Goal: Task Accomplishment & Management: Use online tool/utility

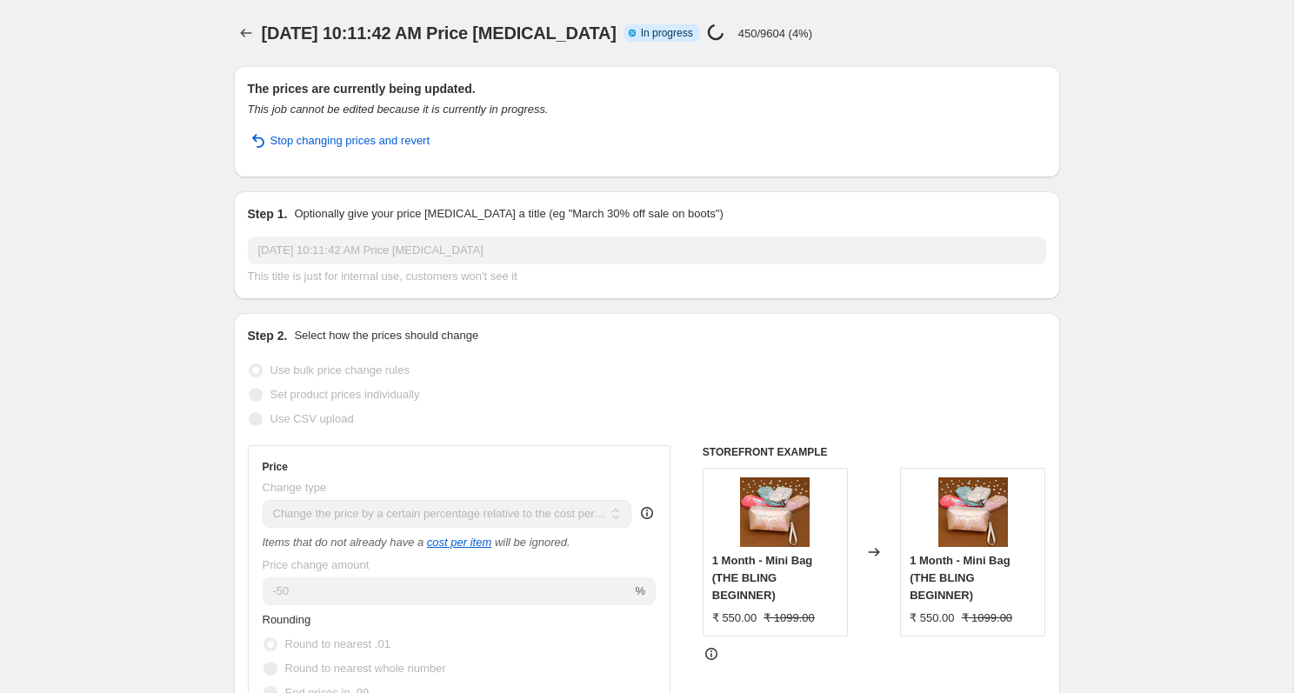
select select "pc"
select select "no_change"
click at [383, 138] on span "Stop changing prices and revert" at bounding box center [350, 140] width 160 height 17
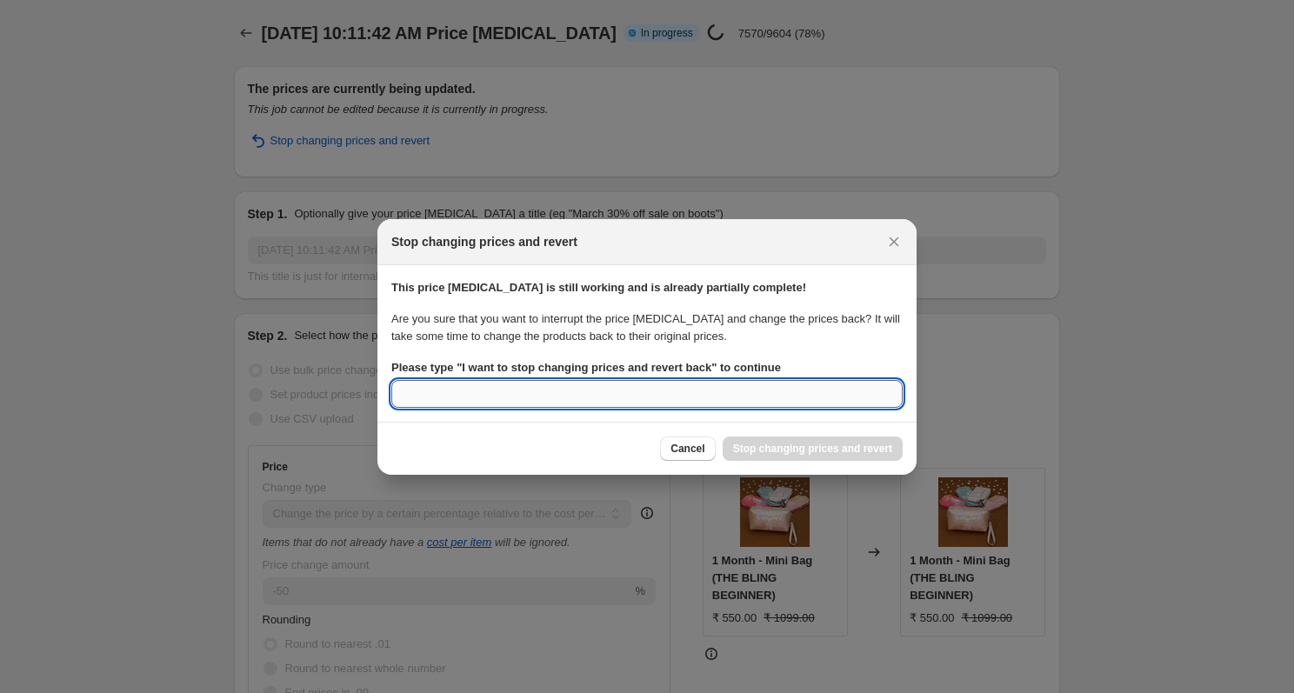
click at [472, 396] on input "Please type " I want to stop changing prices and revert back " to continue" at bounding box center [646, 394] width 511 height 28
type input "change"
click at [691, 442] on span "Cancel" at bounding box center [688, 449] width 34 height 14
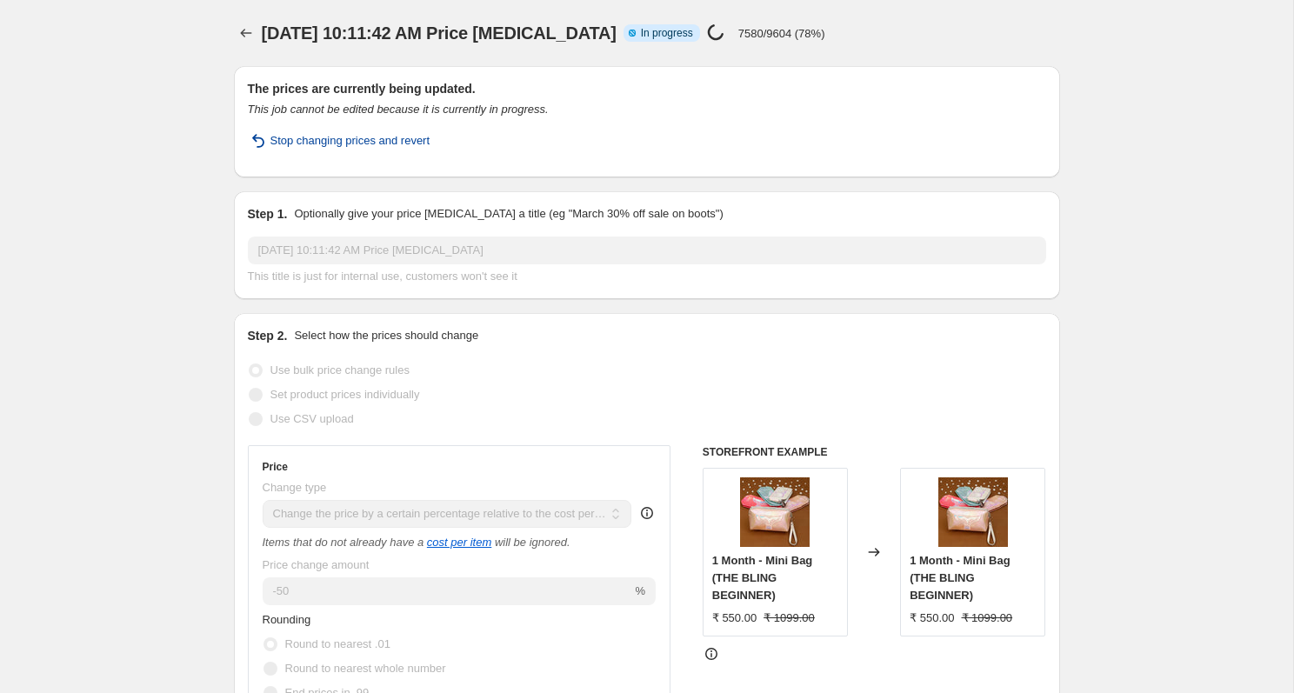
click at [314, 139] on span "Stop changing prices and revert" at bounding box center [350, 140] width 160 height 17
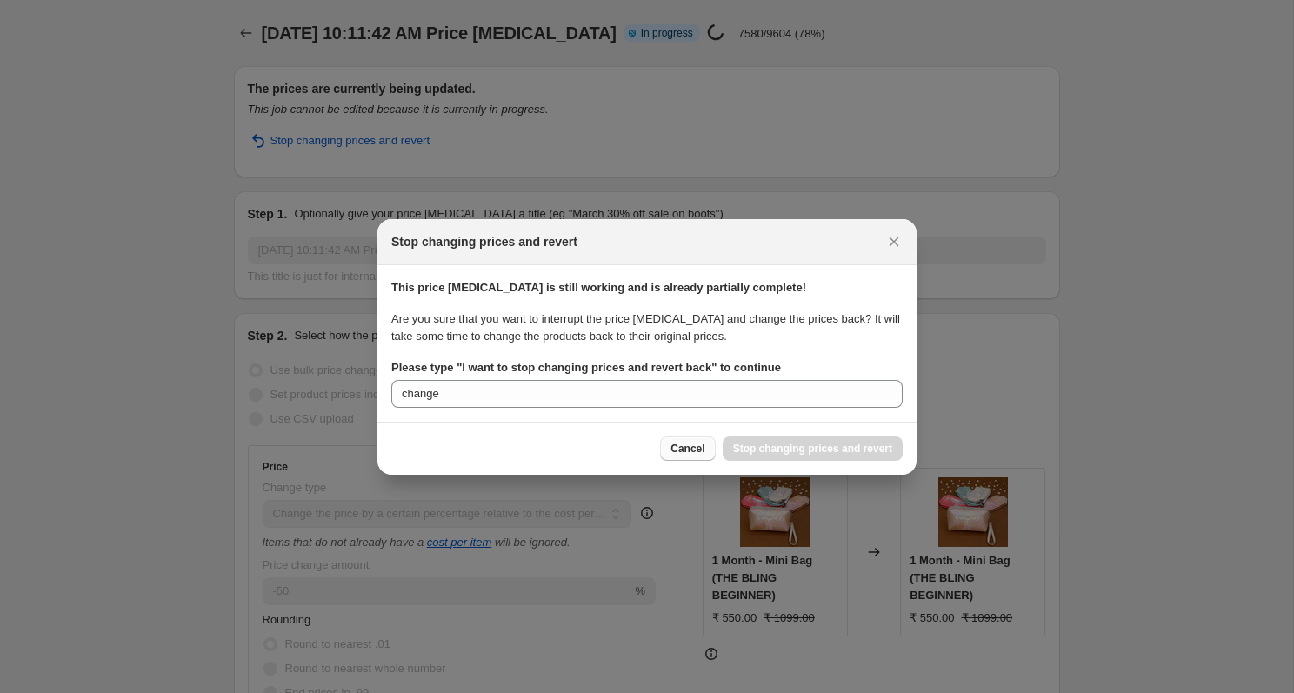
click at [671, 449] on span "Cancel" at bounding box center [688, 449] width 34 height 14
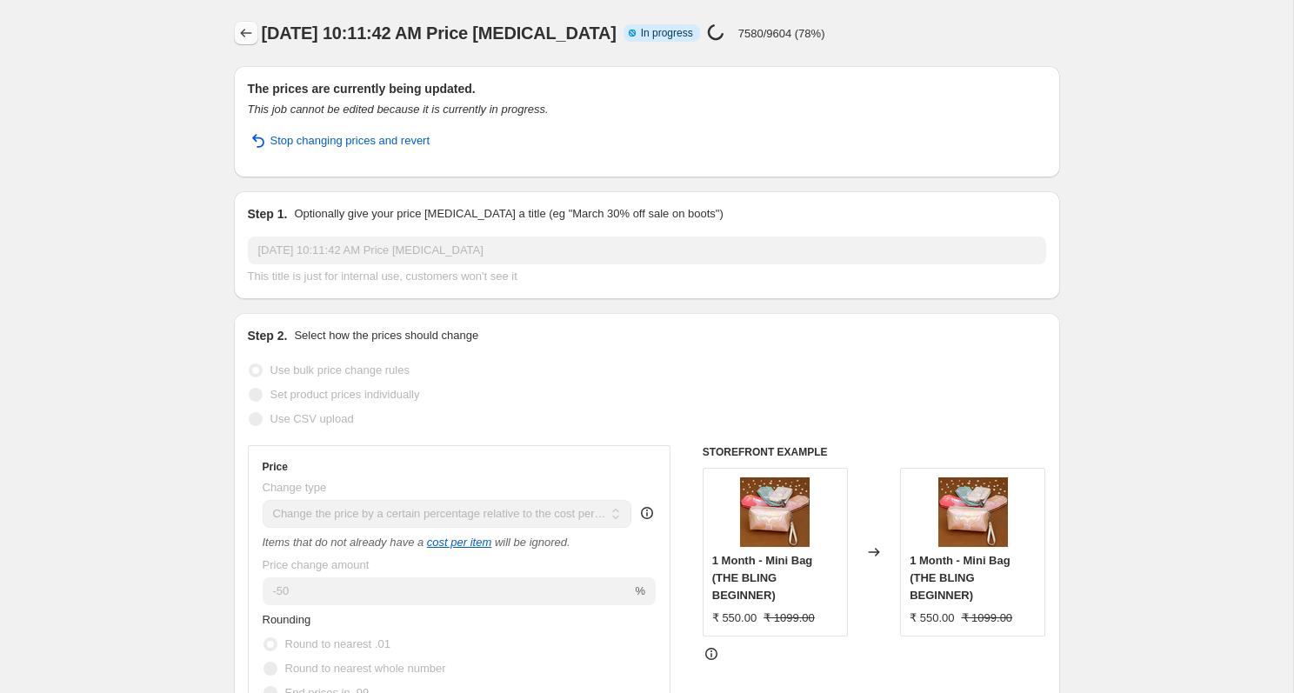
click at [248, 40] on icon "Price change jobs" at bounding box center [245, 32] width 17 height 17
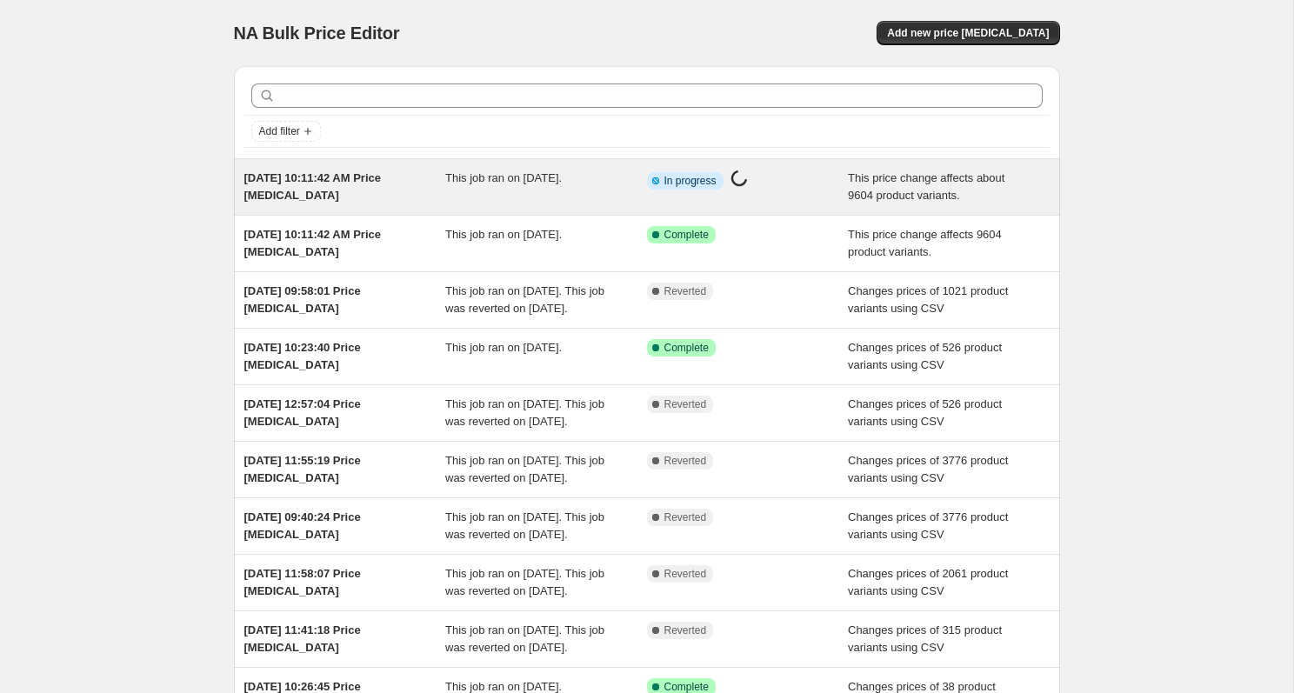
click at [655, 187] on icon at bounding box center [655, 180] width 17 height 17
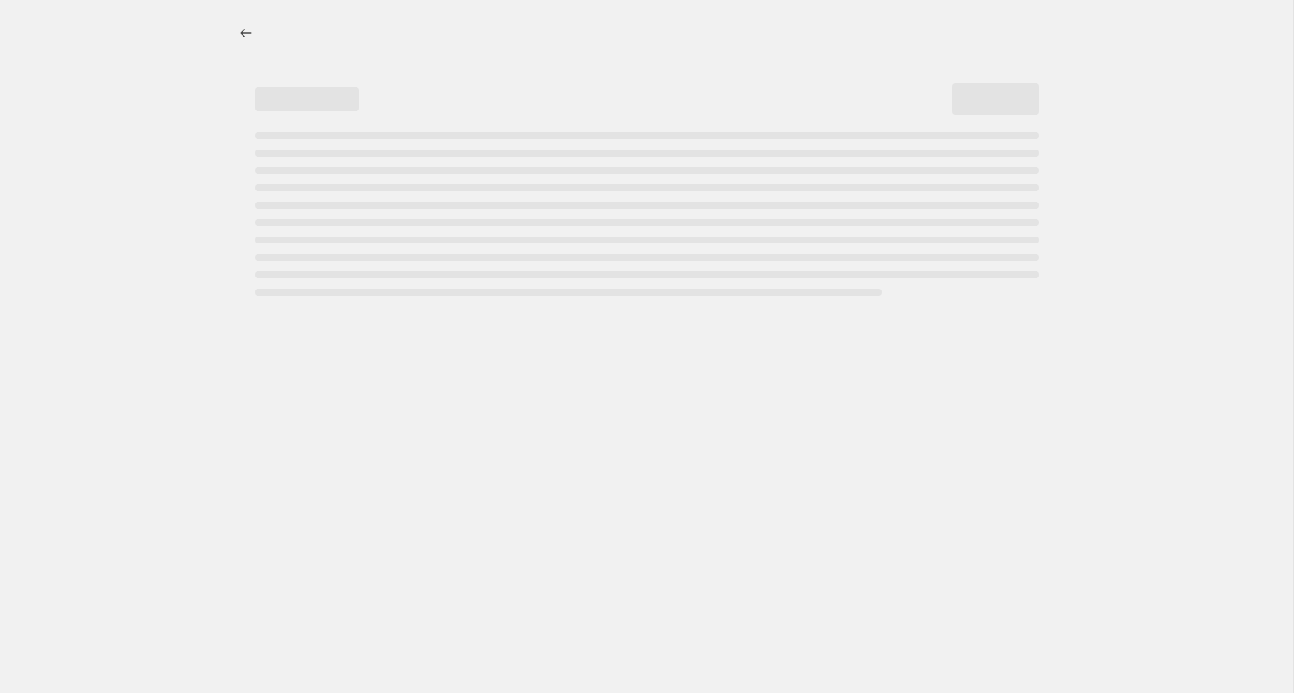
select select "pc"
select select "no_change"
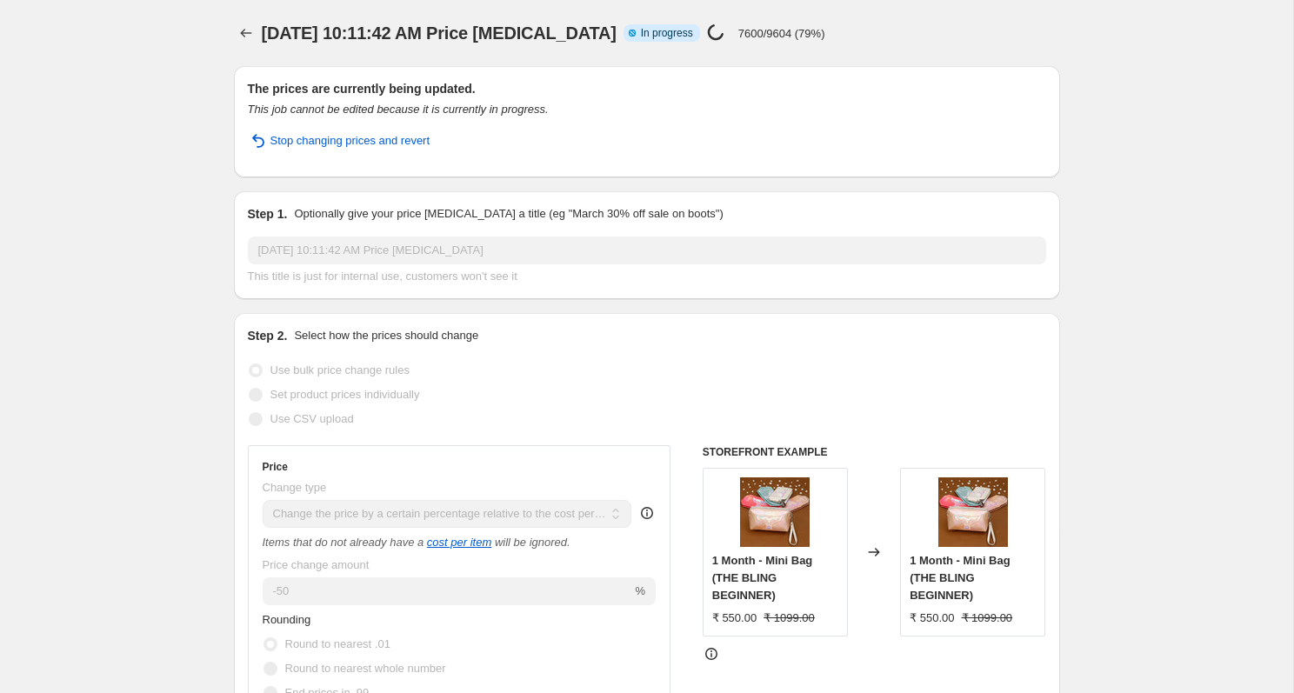
click at [641, 26] on span "In progress" at bounding box center [667, 33] width 52 height 14
click at [307, 146] on span "Stop changing prices and revert" at bounding box center [350, 140] width 160 height 17
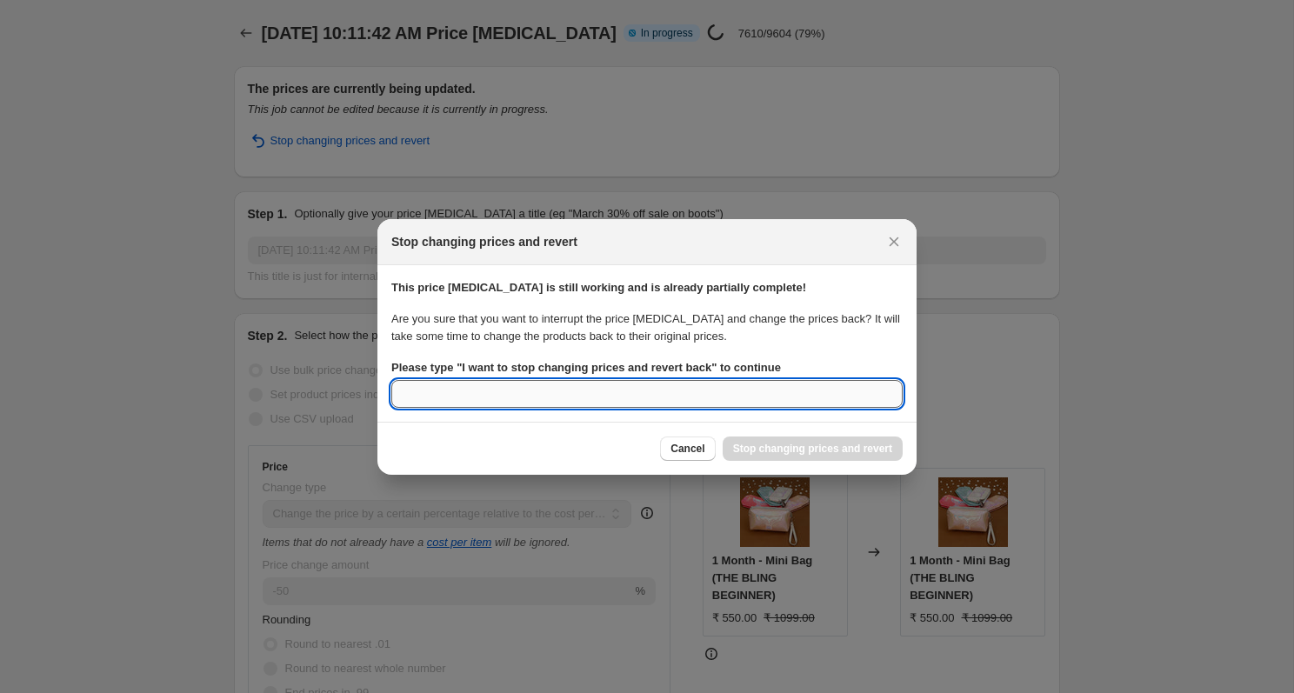
click at [584, 398] on input "Please type " I want to stop changing prices and revert back " to continue" at bounding box center [646, 394] width 511 height 28
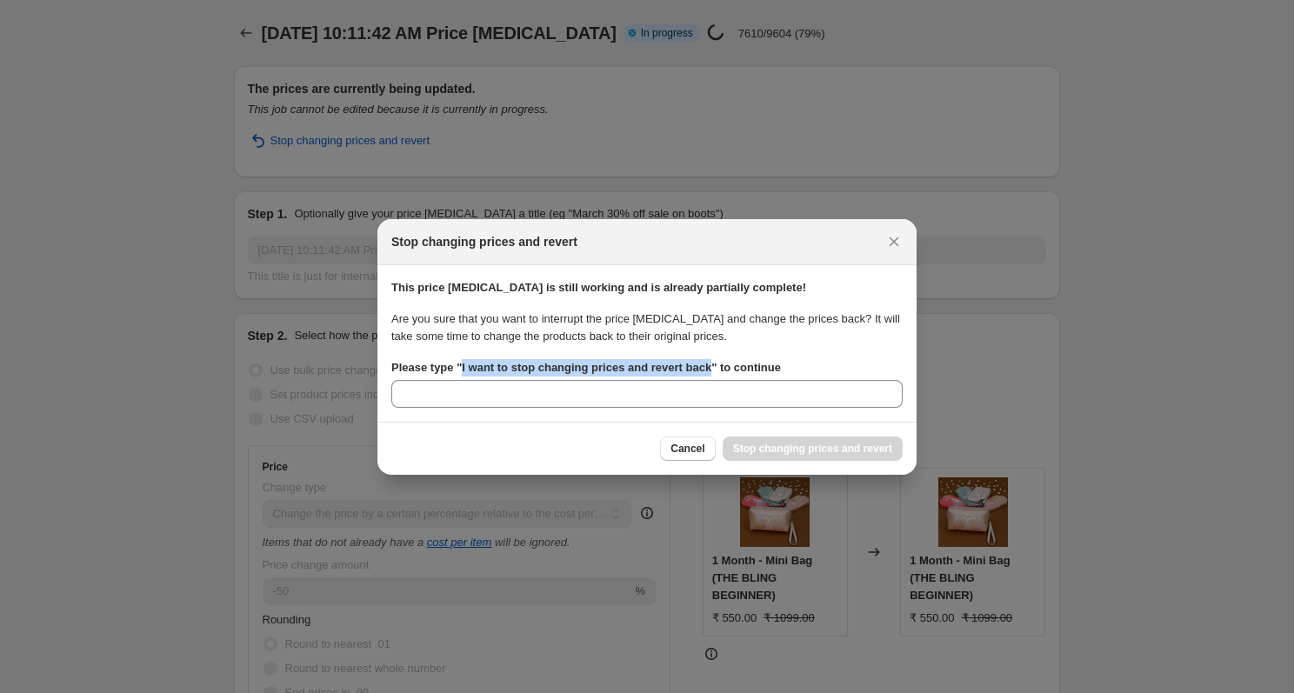
drag, startPoint x: 466, startPoint y: 365, endPoint x: 725, endPoint y: 367, distance: 258.3
click at [725, 367] on b "Please type " I want to stop changing prices and revert back " to continue" at bounding box center [586, 367] width 390 height 13
copy b "I want to stop changing prices and revert back"
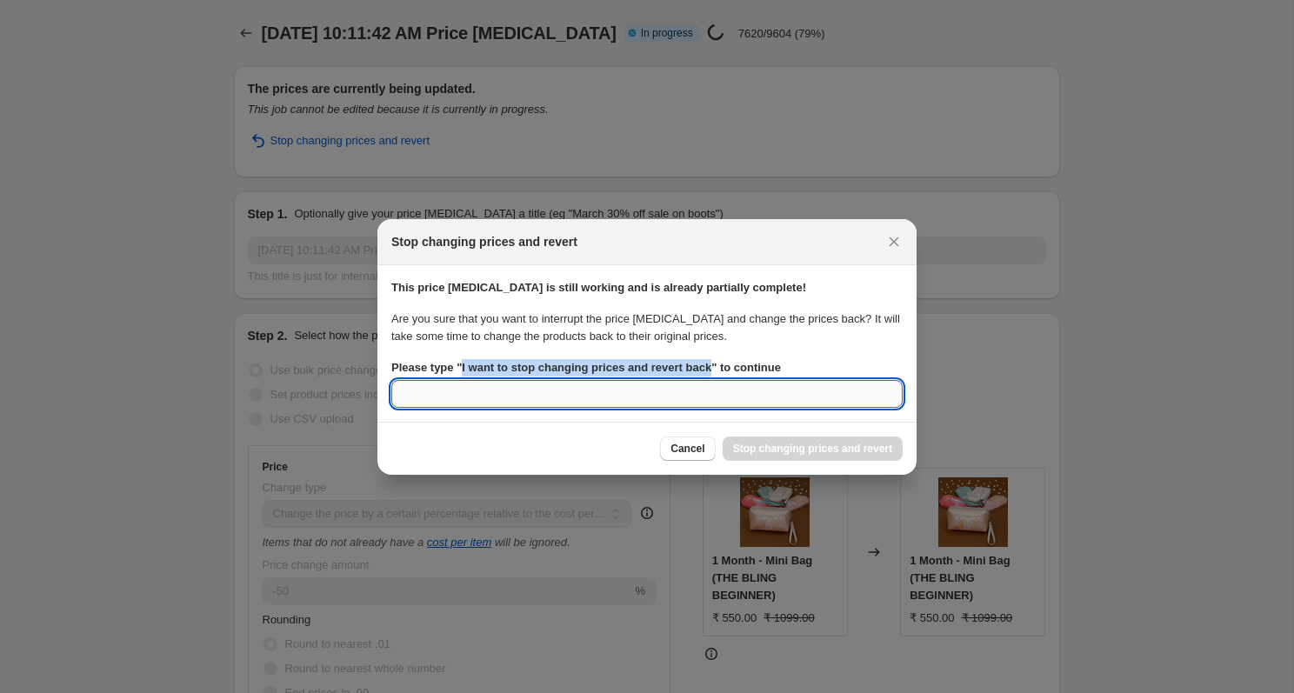
click at [571, 401] on input "Please type " I want to stop changing prices and revert back " to continue" at bounding box center [646, 394] width 511 height 28
paste input "I want to stop changing prices and revert back"
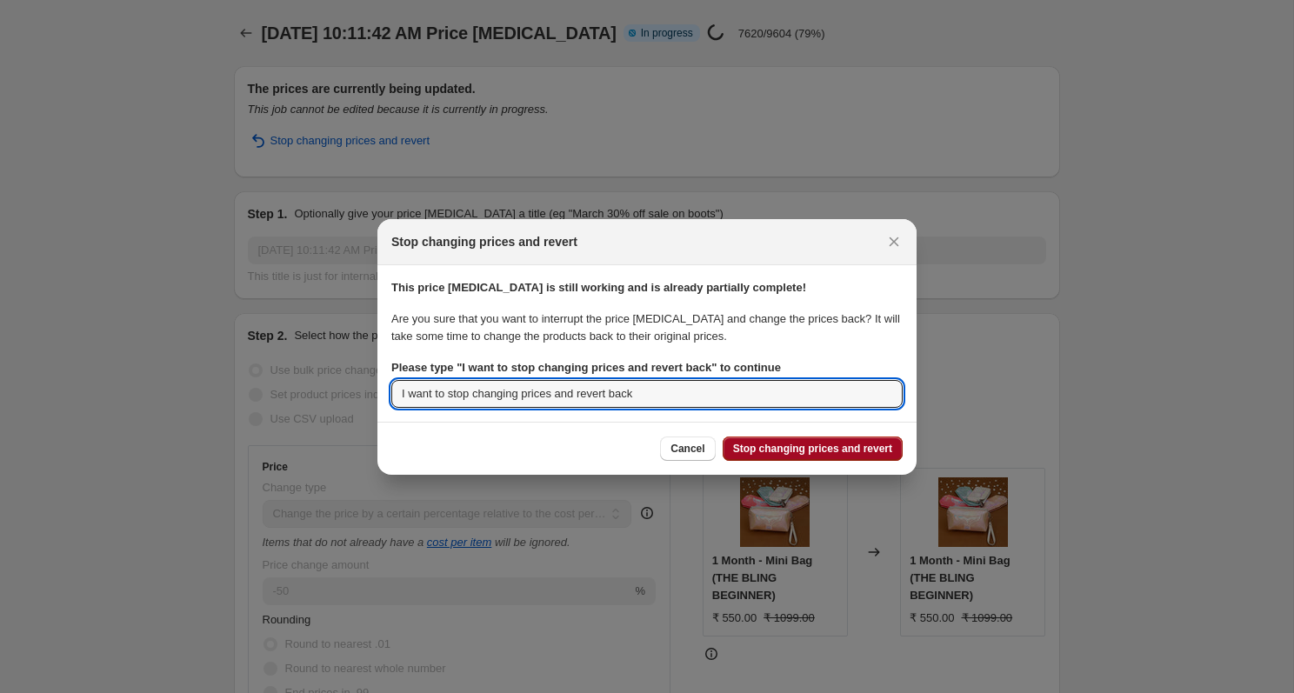
type input "I want to stop changing prices and revert back"
click at [782, 454] on span "Stop changing prices and revert" at bounding box center [812, 449] width 159 height 14
